Goal: Navigation & Orientation: Find specific page/section

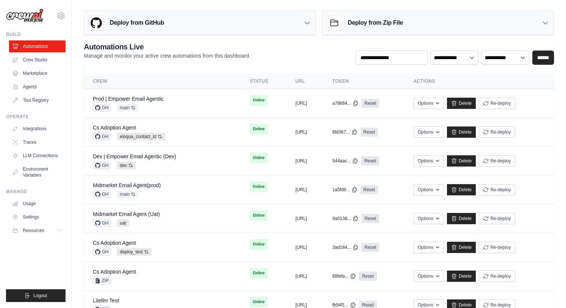
click at [204, 25] on div "Deploy from GitHub" at bounding box center [199, 23] width 231 height 24
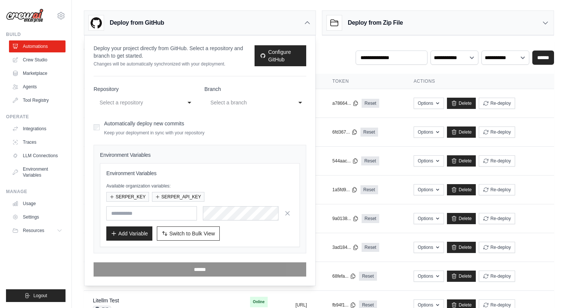
click at [303, 24] on div "Deploy from GitHub" at bounding box center [199, 23] width 231 height 24
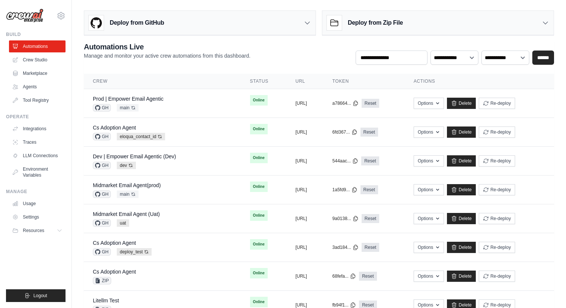
click at [419, 32] on div "Deploy from Zip File" at bounding box center [437, 23] width 231 height 24
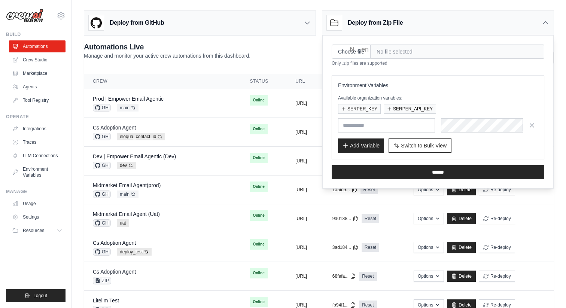
click at [419, 32] on div "Deploy from Zip File" at bounding box center [437, 23] width 231 height 24
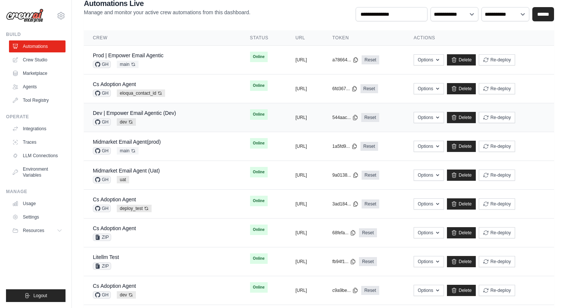
scroll to position [64, 0]
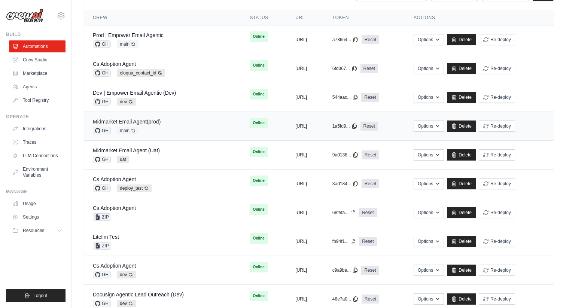
click at [155, 121] on link "Midmarket Email Agent(prod)" at bounding box center [127, 122] width 68 height 6
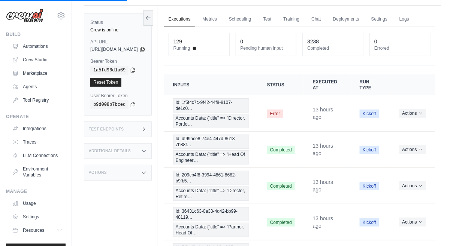
scroll to position [25, 0]
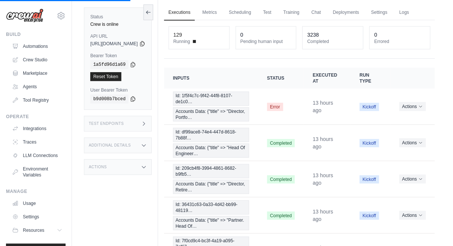
click at [144, 122] on div "Test Endpoints" at bounding box center [118, 124] width 68 height 16
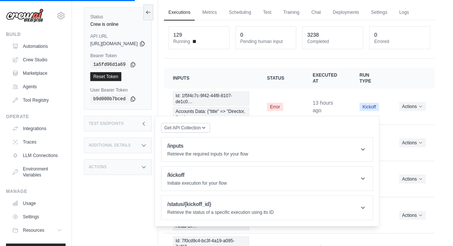
scroll to position [42, 0]
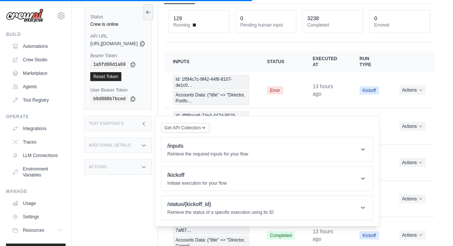
click at [147, 123] on icon at bounding box center [144, 124] width 6 height 6
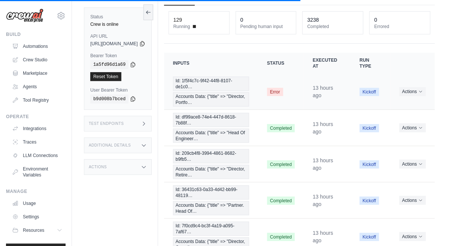
scroll to position [46, 0]
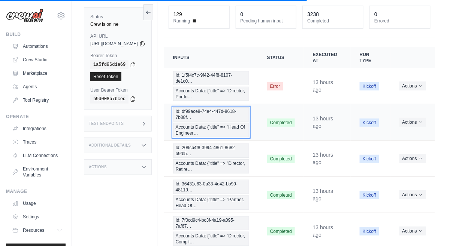
click at [212, 122] on span "Id: df99ace8-74e4-447d-8618-7b88f…" at bounding box center [211, 114] width 76 height 14
click at [216, 122] on span "Id: df99ace8-74e4-447d-8618-7b88f…" at bounding box center [211, 114] width 76 height 14
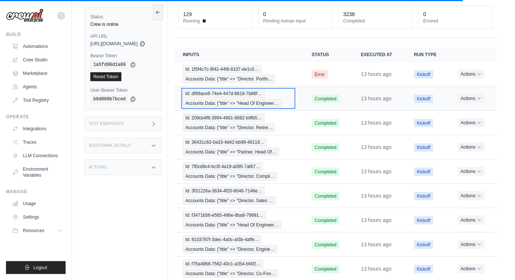
click at [231, 96] on span "Id: df99ace8-74e4-447d-8618-7b88f…" at bounding box center [224, 94] width 82 height 8
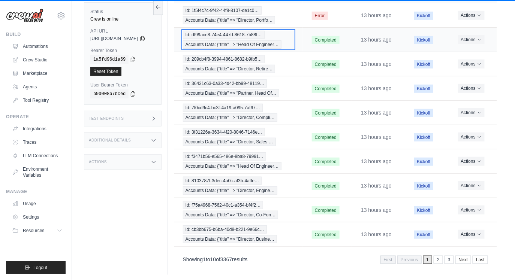
scroll to position [0, 0]
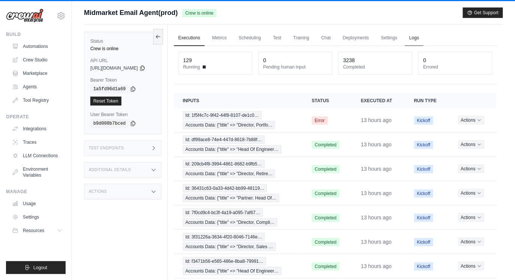
click at [423, 38] on link "Logs" at bounding box center [413, 38] width 19 height 16
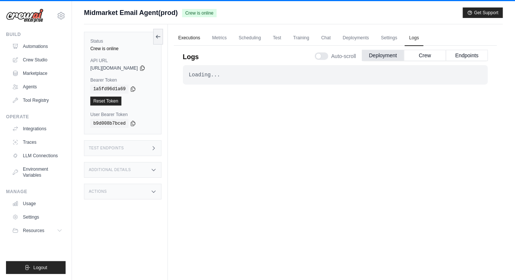
click at [202, 39] on link "Executions" at bounding box center [189, 38] width 31 height 16
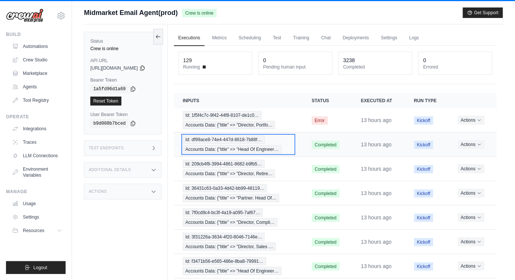
click at [260, 148] on span "Accounts Data: {"title" => "Head Of Engineer…" at bounding box center [232, 149] width 98 height 8
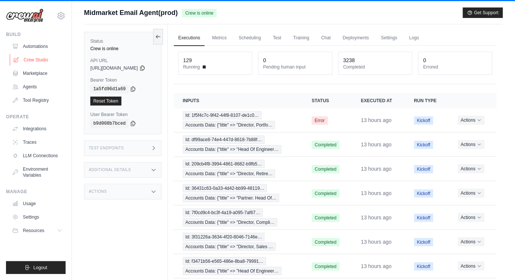
click at [45, 62] on link "Crew Studio" at bounding box center [38, 60] width 57 height 12
click at [47, 59] on link "Crew Studio" at bounding box center [38, 60] width 57 height 12
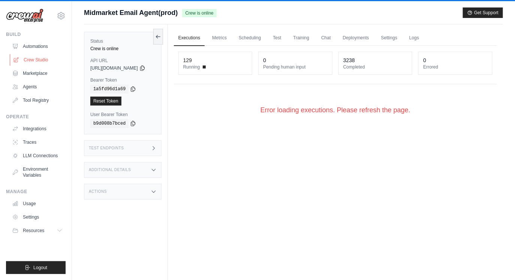
click at [39, 59] on link "Crew Studio" at bounding box center [38, 60] width 57 height 12
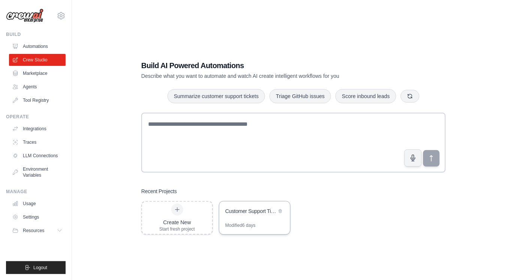
click at [242, 214] on div "Customer Support Ticket Automation" at bounding box center [250, 210] width 51 height 7
click at [41, 77] on link "Marketplace" at bounding box center [38, 73] width 57 height 12
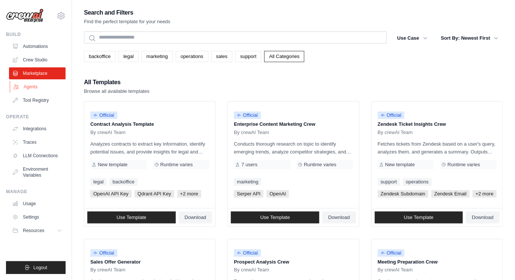
click at [41, 91] on link "Agents" at bounding box center [38, 87] width 57 height 12
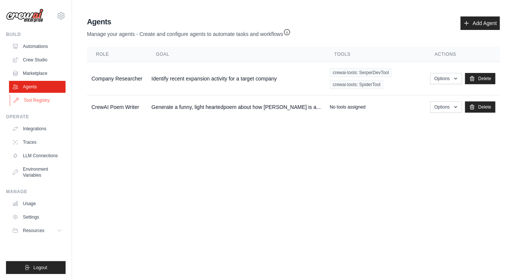
click at [36, 100] on link "Tool Registry" at bounding box center [38, 100] width 57 height 12
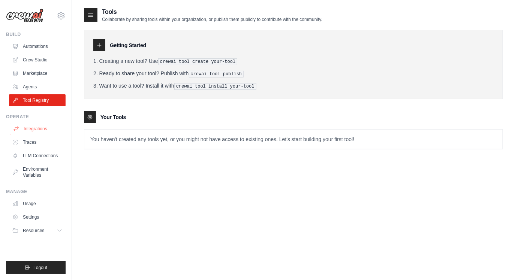
click at [45, 129] on link "Integrations" at bounding box center [38, 129] width 57 height 12
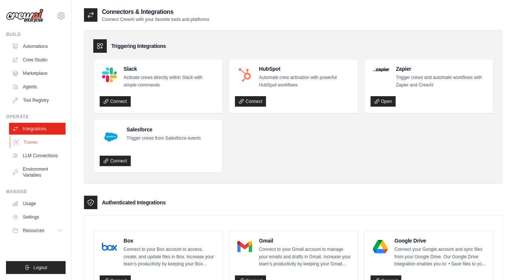
click at [43, 145] on link "Traces" at bounding box center [38, 142] width 57 height 12
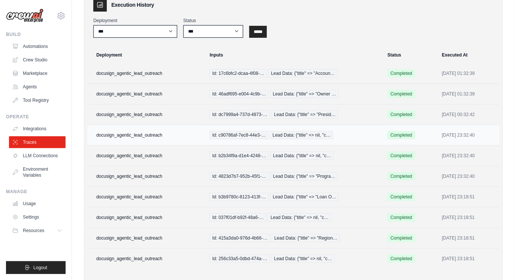
scroll to position [89, 0]
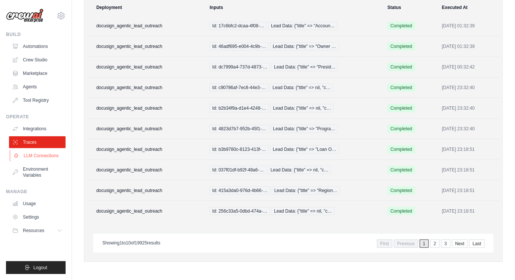
click at [46, 152] on link "LLM Connections" at bounding box center [38, 156] width 57 height 12
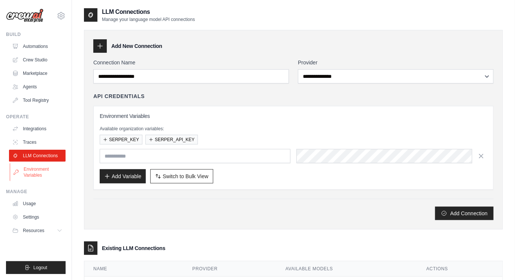
click at [27, 170] on link "Environment Variables" at bounding box center [38, 172] width 57 height 18
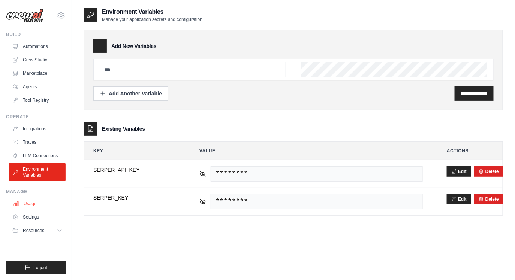
click at [39, 203] on link "Usage" at bounding box center [38, 204] width 57 height 12
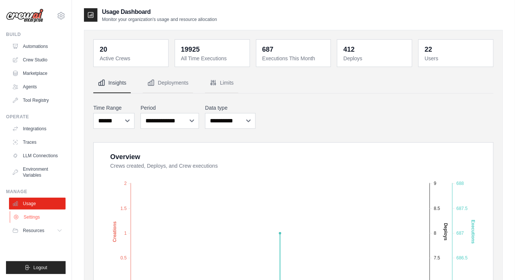
click at [53, 217] on link "Settings" at bounding box center [38, 217] width 57 height 12
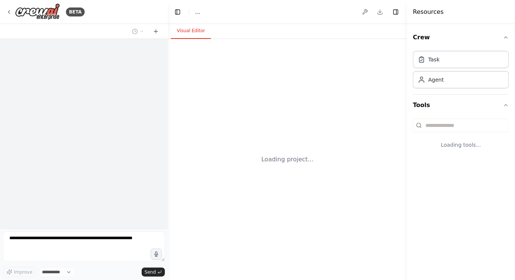
select select "****"
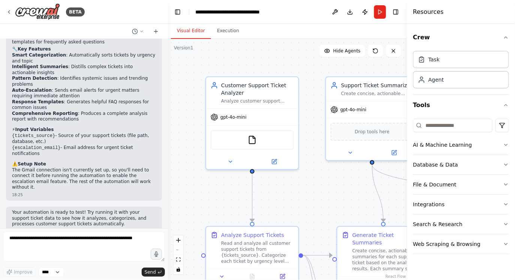
scroll to position [838, 0]
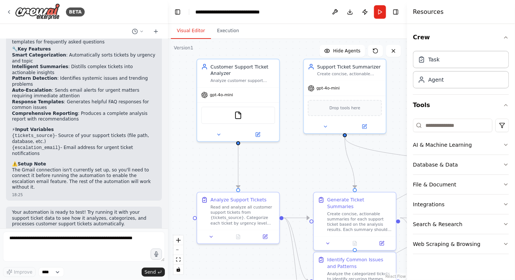
drag, startPoint x: 303, startPoint y: 208, endPoint x: 294, endPoint y: 177, distance: 32.6
click at [294, 177] on div ".deletable-edge-delete-btn { width: 20px; height: 20px; border: 0px solid #ffff…" at bounding box center [287, 159] width 239 height 241
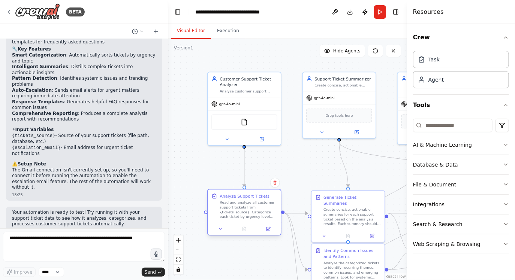
click at [245, 216] on div "Read and analyze all customer support tickets from {tickets_source}. Categorize…" at bounding box center [247, 209] width 57 height 19
click at [9, 12] on icon at bounding box center [8, 11] width 1 height 3
